Goal: Task Accomplishment & Management: Manage account settings

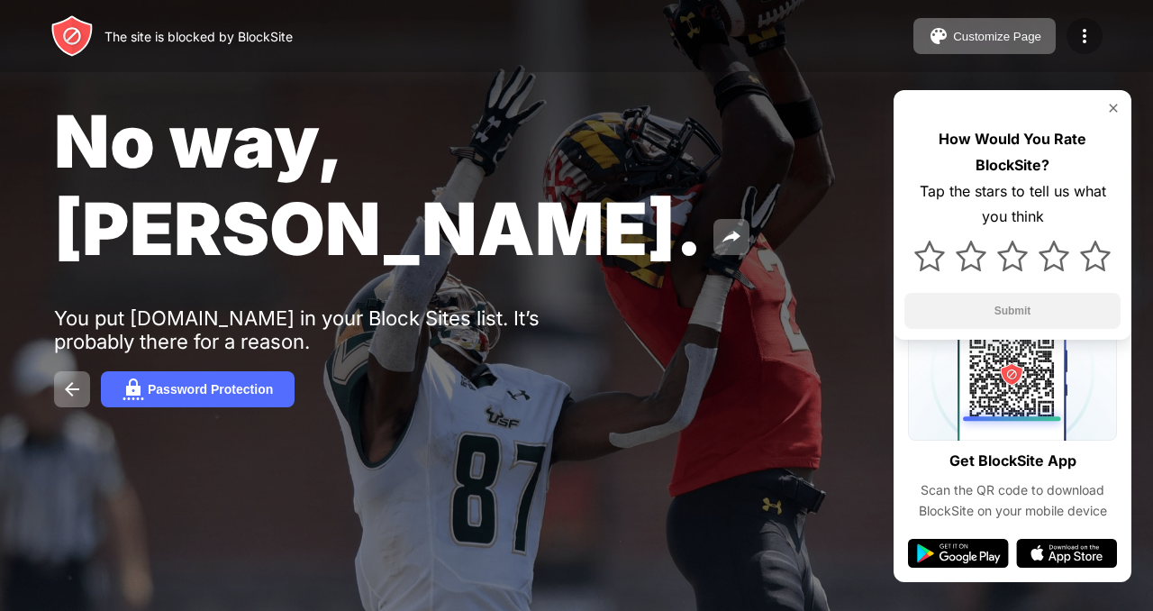
click at [1082, 41] on img at bounding box center [1085, 36] width 22 height 22
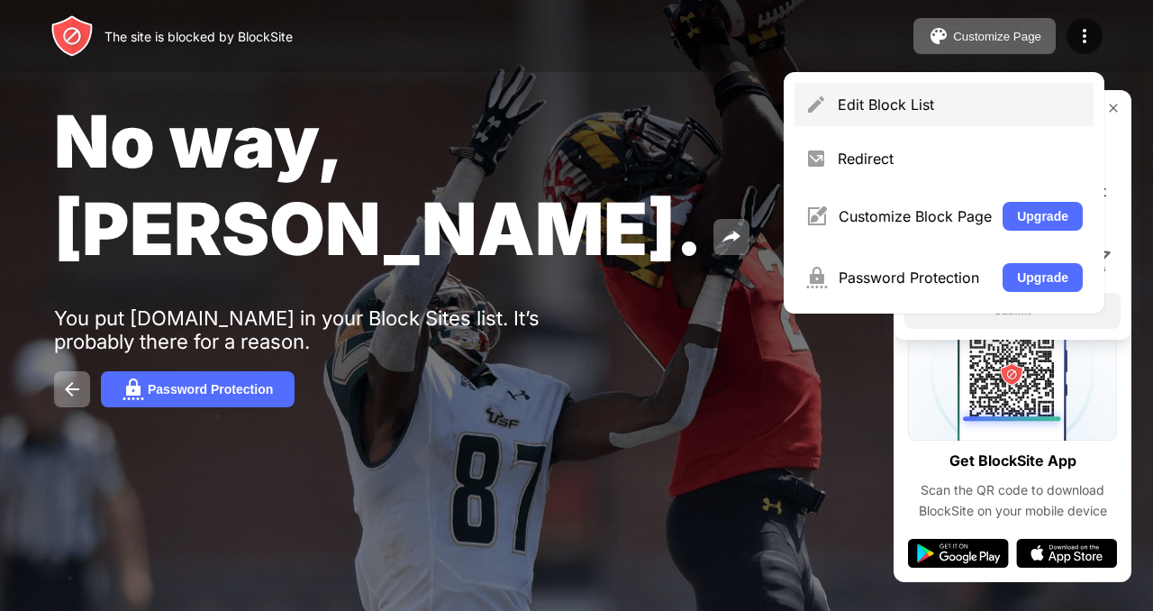
click at [865, 107] on div "Edit Block List" at bounding box center [960, 105] width 245 height 18
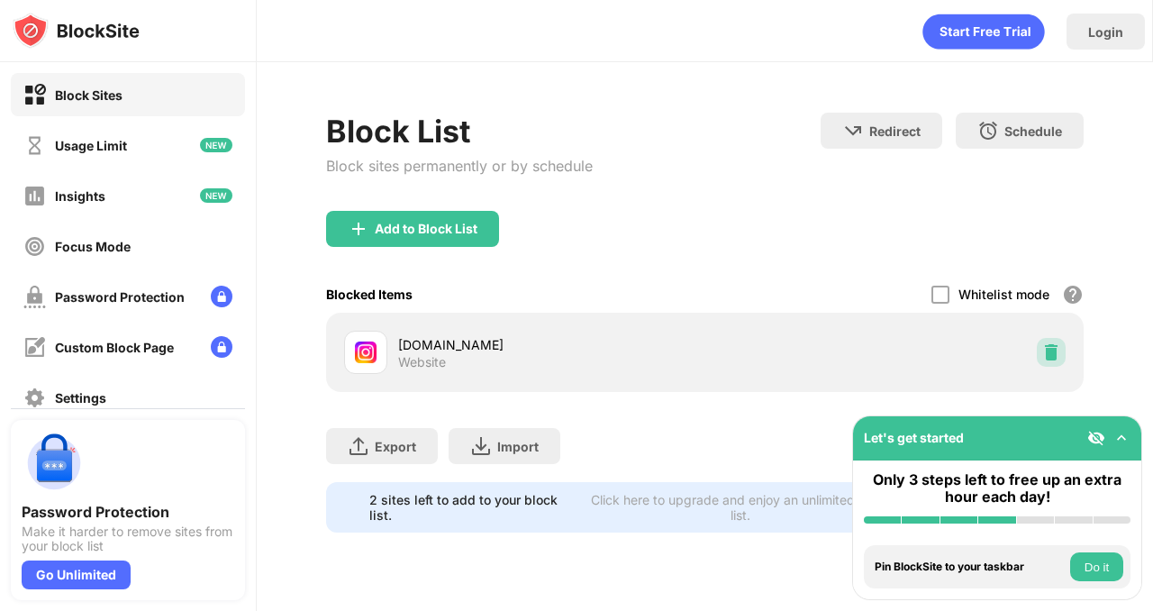
click at [1047, 358] on img at bounding box center [1052, 352] width 18 height 18
